Goal: Find specific page/section: Find specific page/section

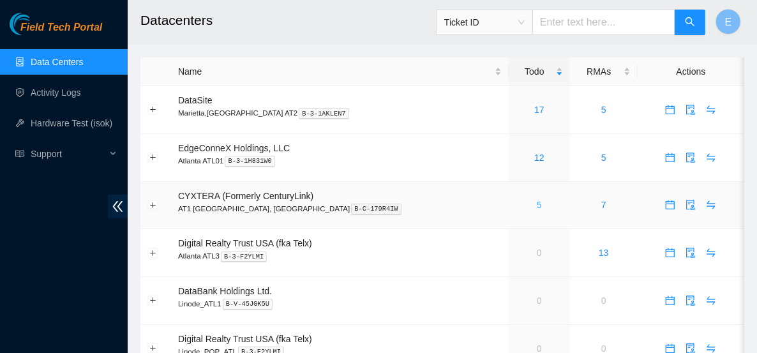
click at [537, 200] on link "5" at bounding box center [539, 205] width 5 height 10
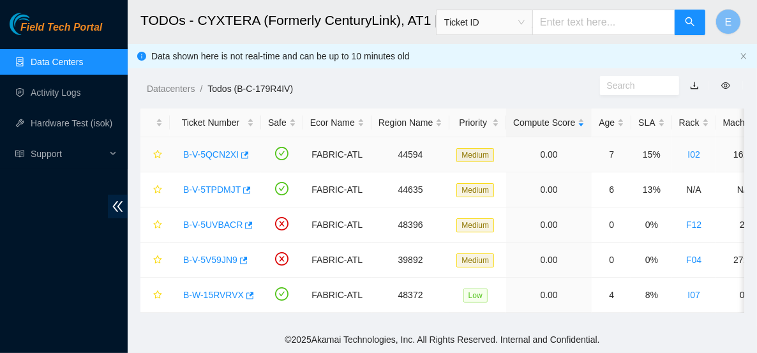
scroll to position [7, 0]
click at [83, 61] on link "Data Centers" at bounding box center [57, 62] width 52 height 10
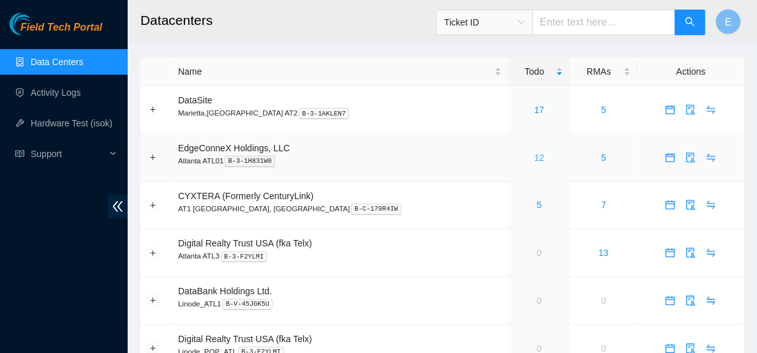
click at [534, 159] on link "12" at bounding box center [539, 157] width 10 height 10
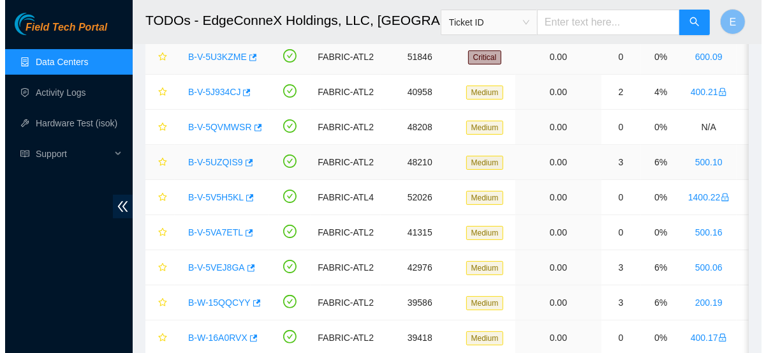
scroll to position [99, 0]
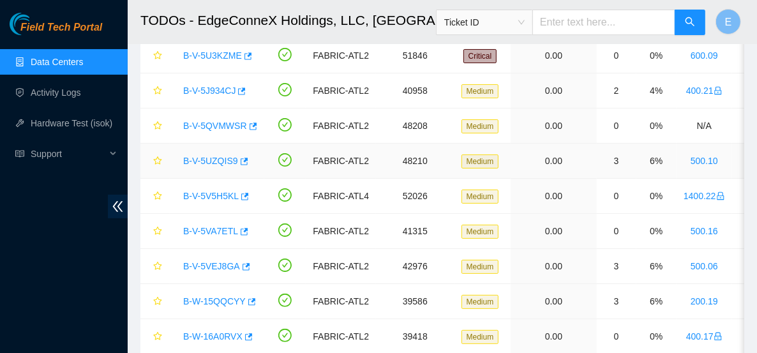
click at [221, 159] on link "B-V-5UZQIS9" at bounding box center [210, 161] width 55 height 10
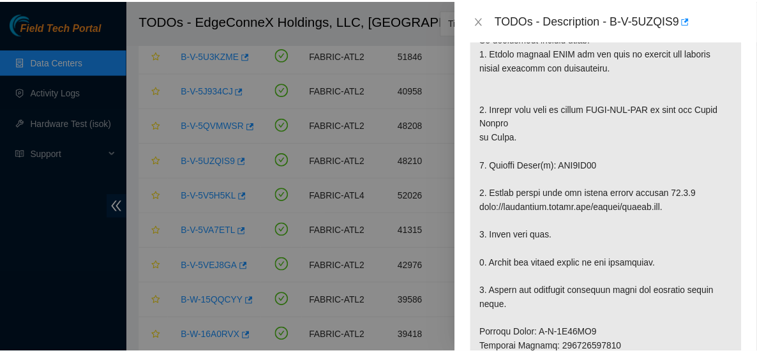
scroll to position [318, 0]
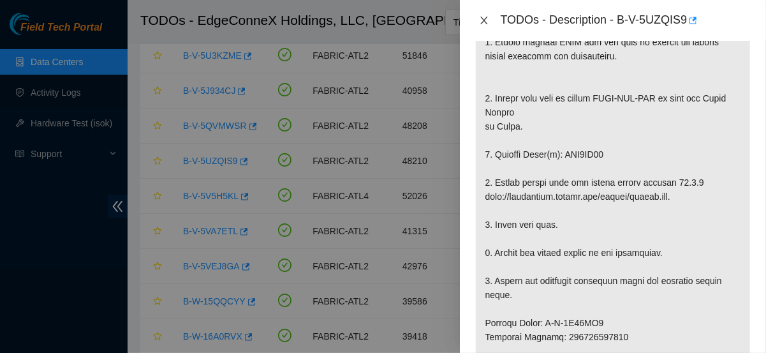
click at [480, 19] on icon "close" at bounding box center [484, 20] width 10 height 10
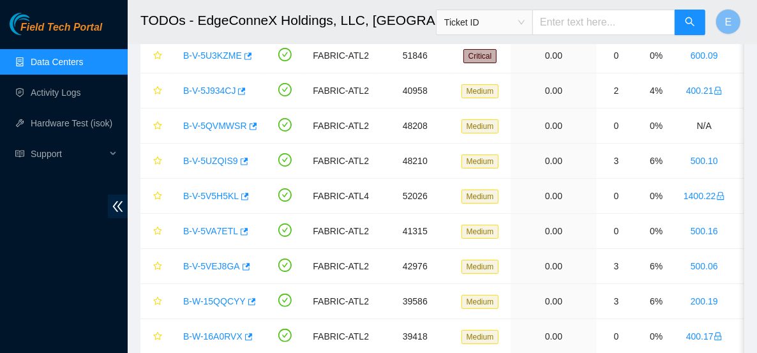
scroll to position [337, 0]
click at [64, 67] on link "Data Centers" at bounding box center [57, 62] width 52 height 10
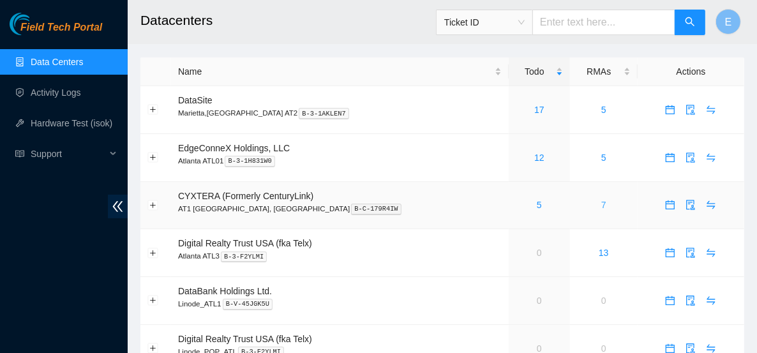
click at [601, 206] on link "7" at bounding box center [603, 205] width 5 height 10
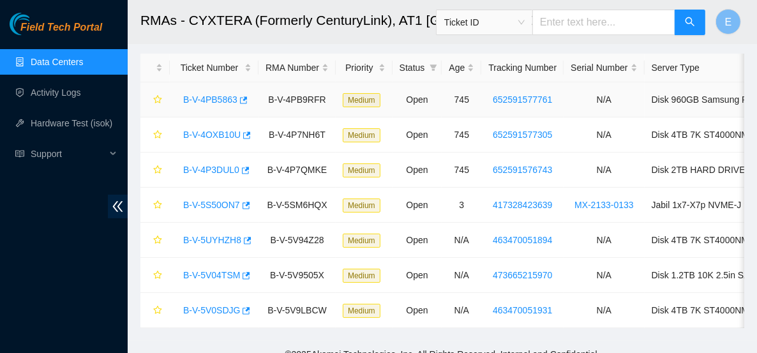
click at [216, 103] on link "B-V-4PB5863" at bounding box center [210, 99] width 54 height 10
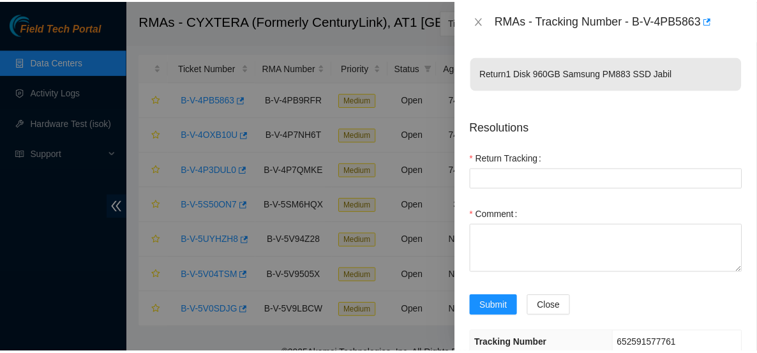
scroll to position [77, 0]
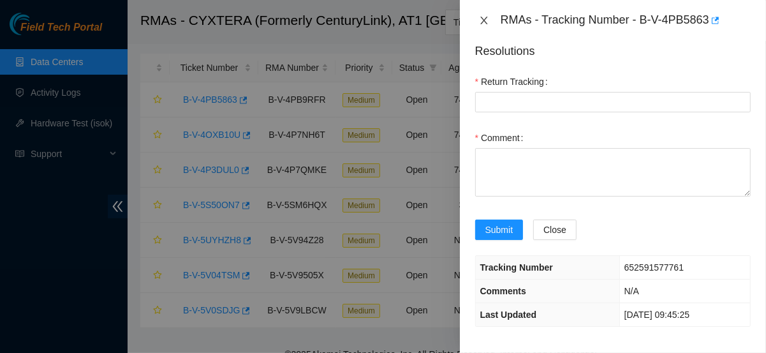
click at [480, 20] on icon "close" at bounding box center [484, 20] width 10 height 10
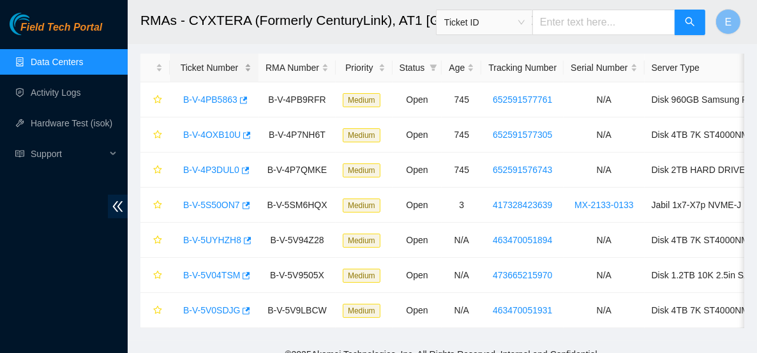
scroll to position [0, 0]
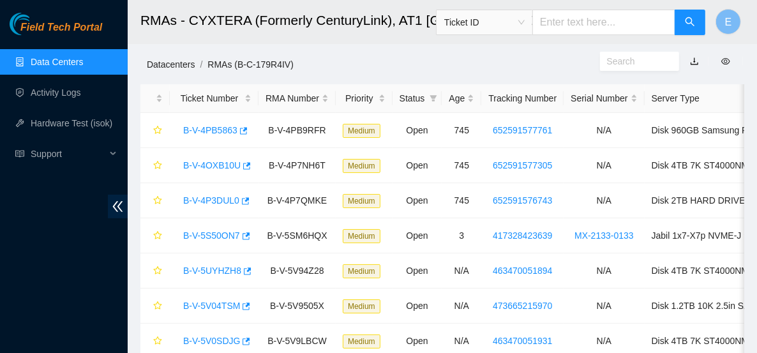
click at [188, 68] on link "Datacenters" at bounding box center [171, 64] width 48 height 10
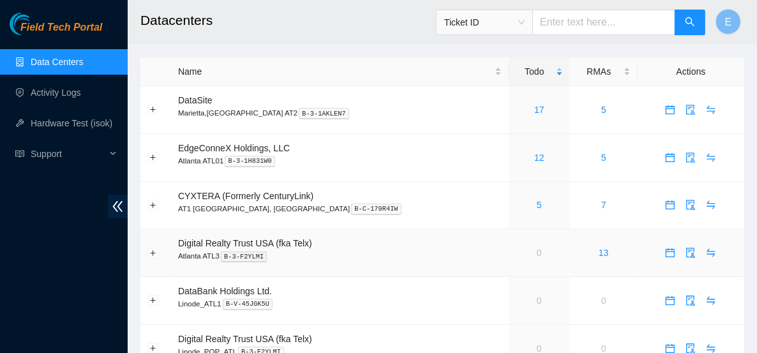
click at [519, 245] on td "0" at bounding box center [538, 253] width 61 height 48
